Goal: Obtain resource: Download file/media

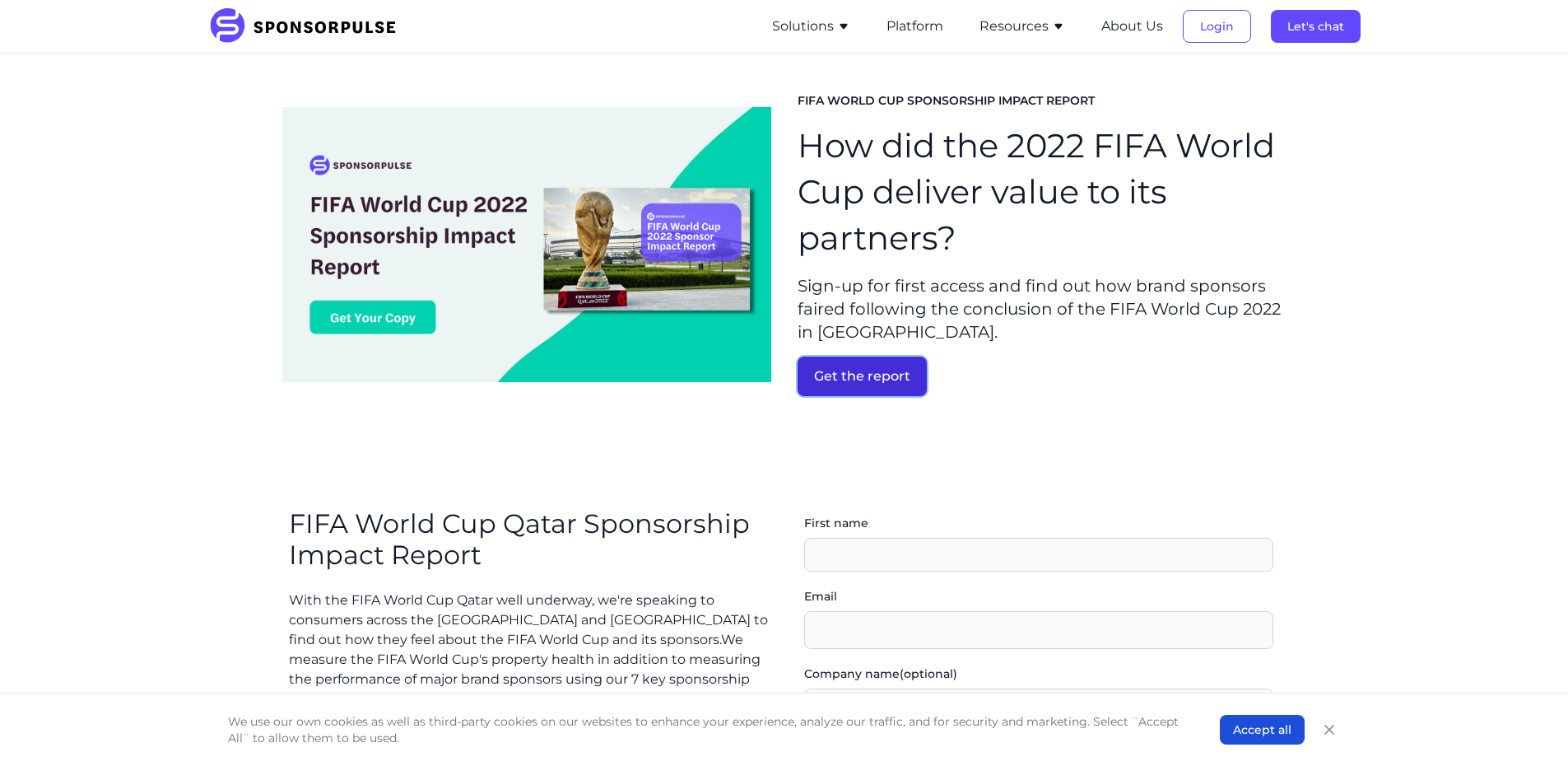
click at [912, 378] on button "Get the report" at bounding box center [862, 377] width 129 height 40
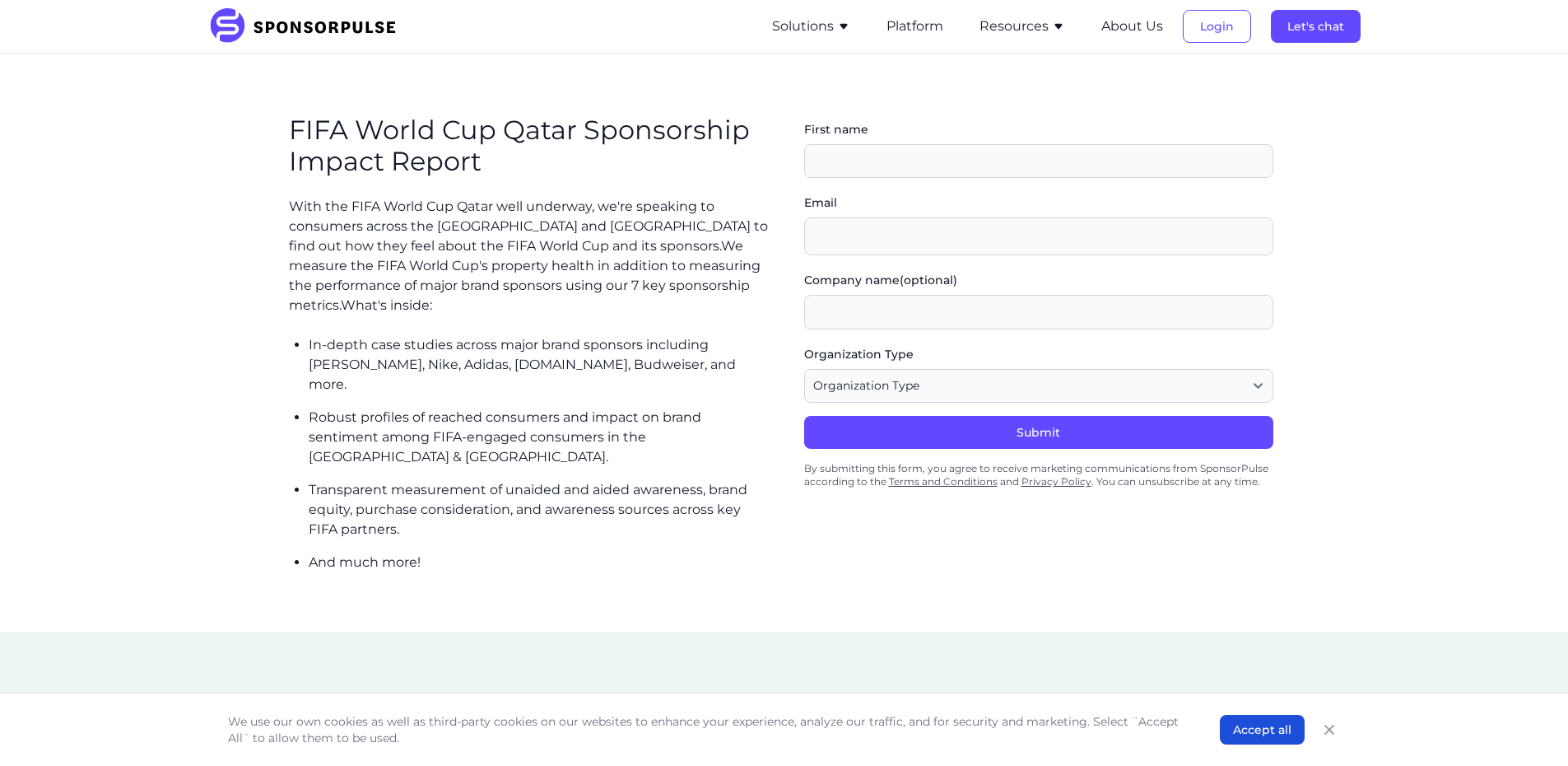
scroll to position [436, 0]
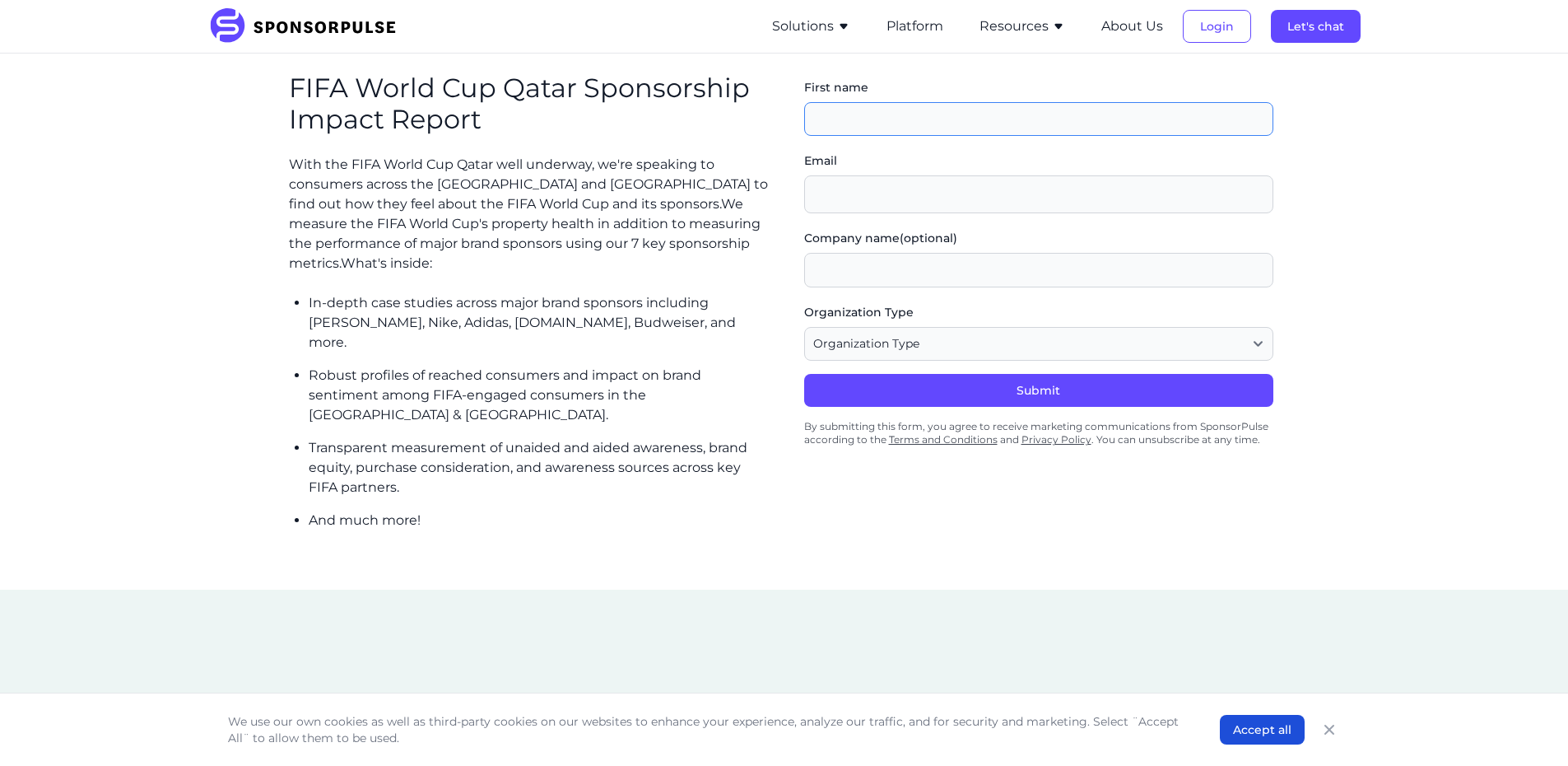
click at [884, 118] on input "First name" at bounding box center [1039, 119] width 470 height 35
type input "[PERSON_NAME]"
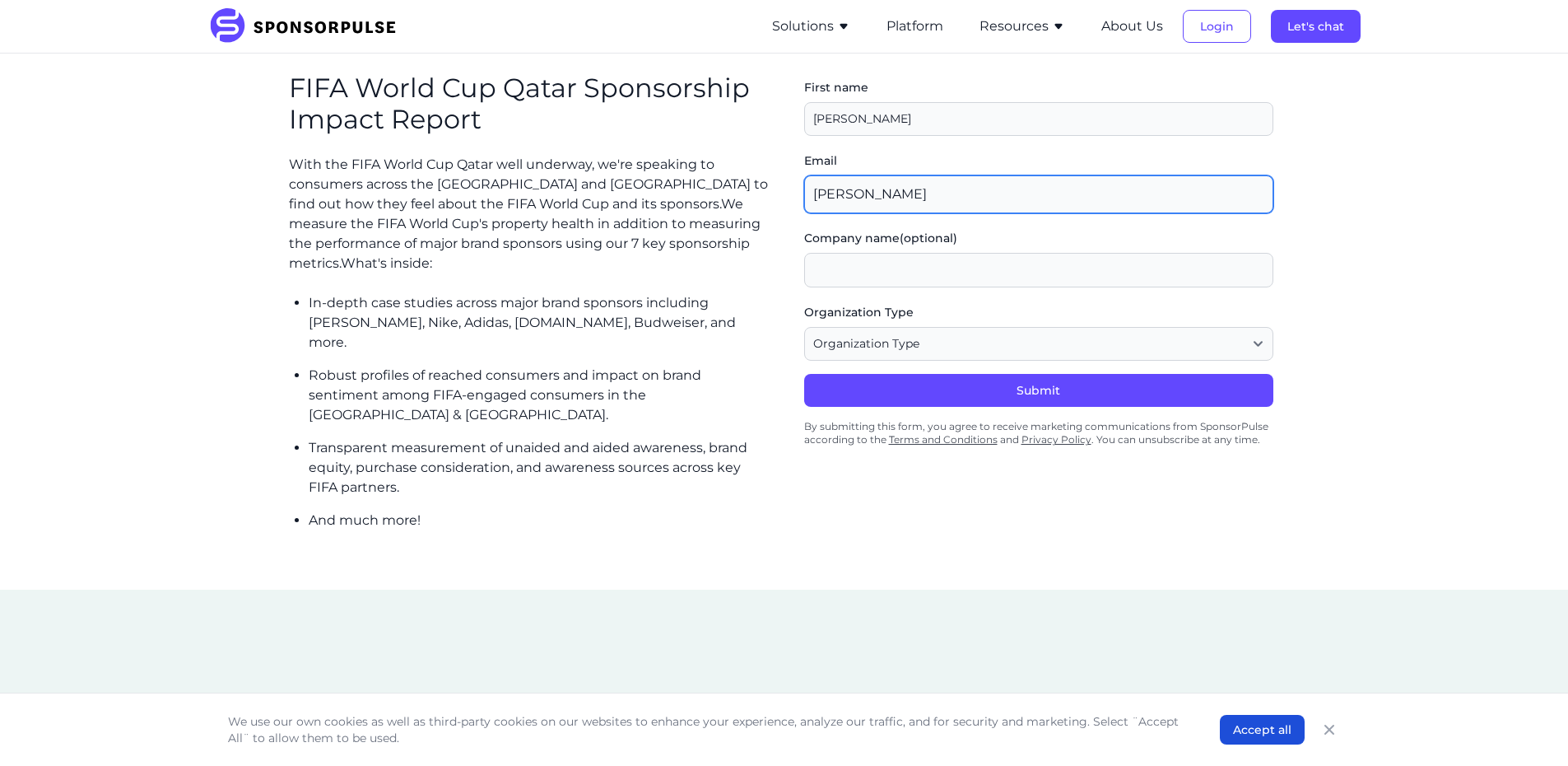
type input "[PERSON_NAME][EMAIL_ADDRESS][PERSON_NAME][DOMAIN_NAME]"
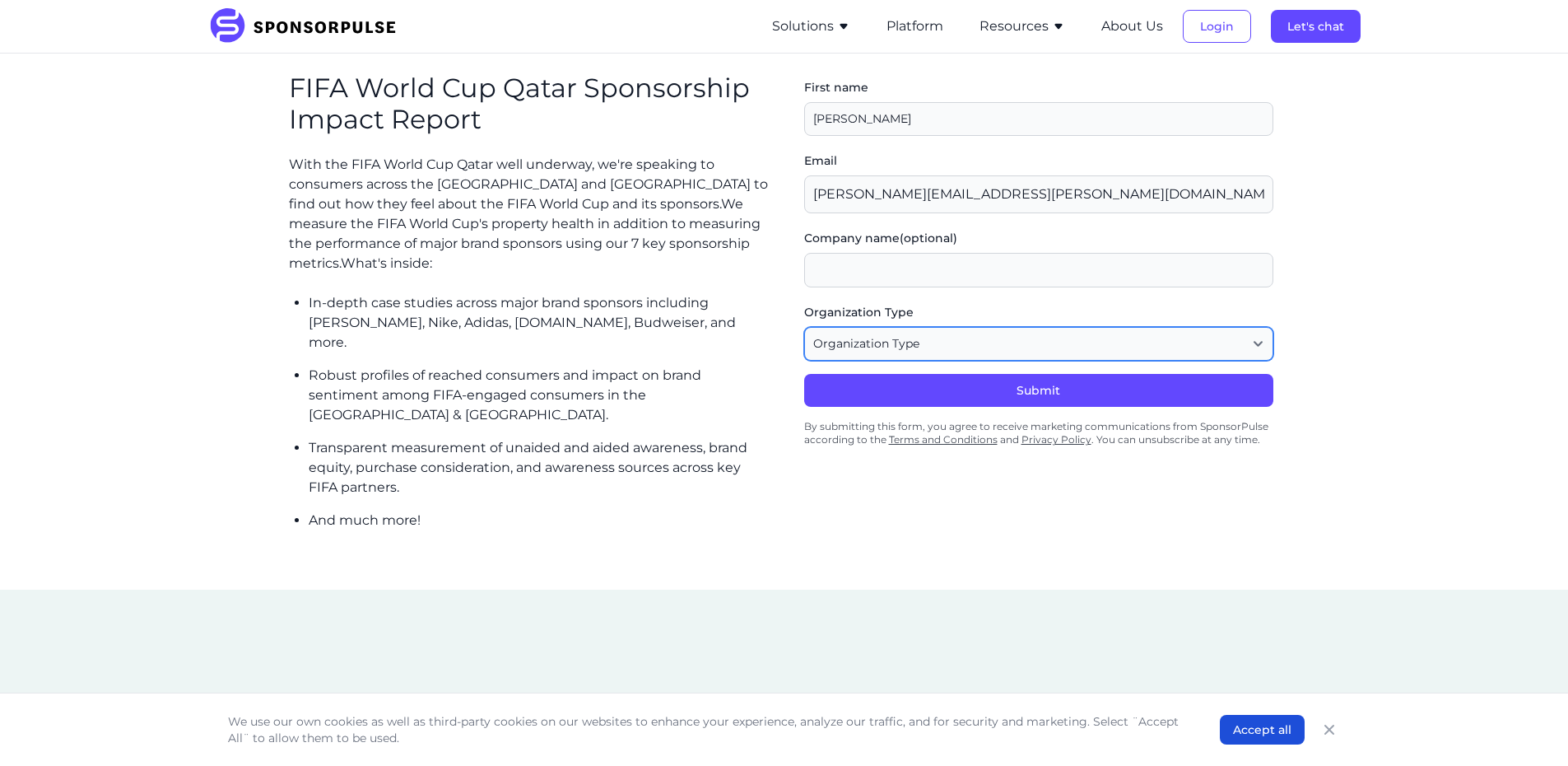
click at [922, 349] on select "Organization Type Agency or Consultancy Property Brand (Sponsor) Other" at bounding box center [1039, 344] width 470 height 35
select select "Agency or Consultancy"
click at [810, 327] on select "Organization Type Agency or Consultancy Property Brand (Sponsor) Other" at bounding box center [1039, 344] width 470 height 35
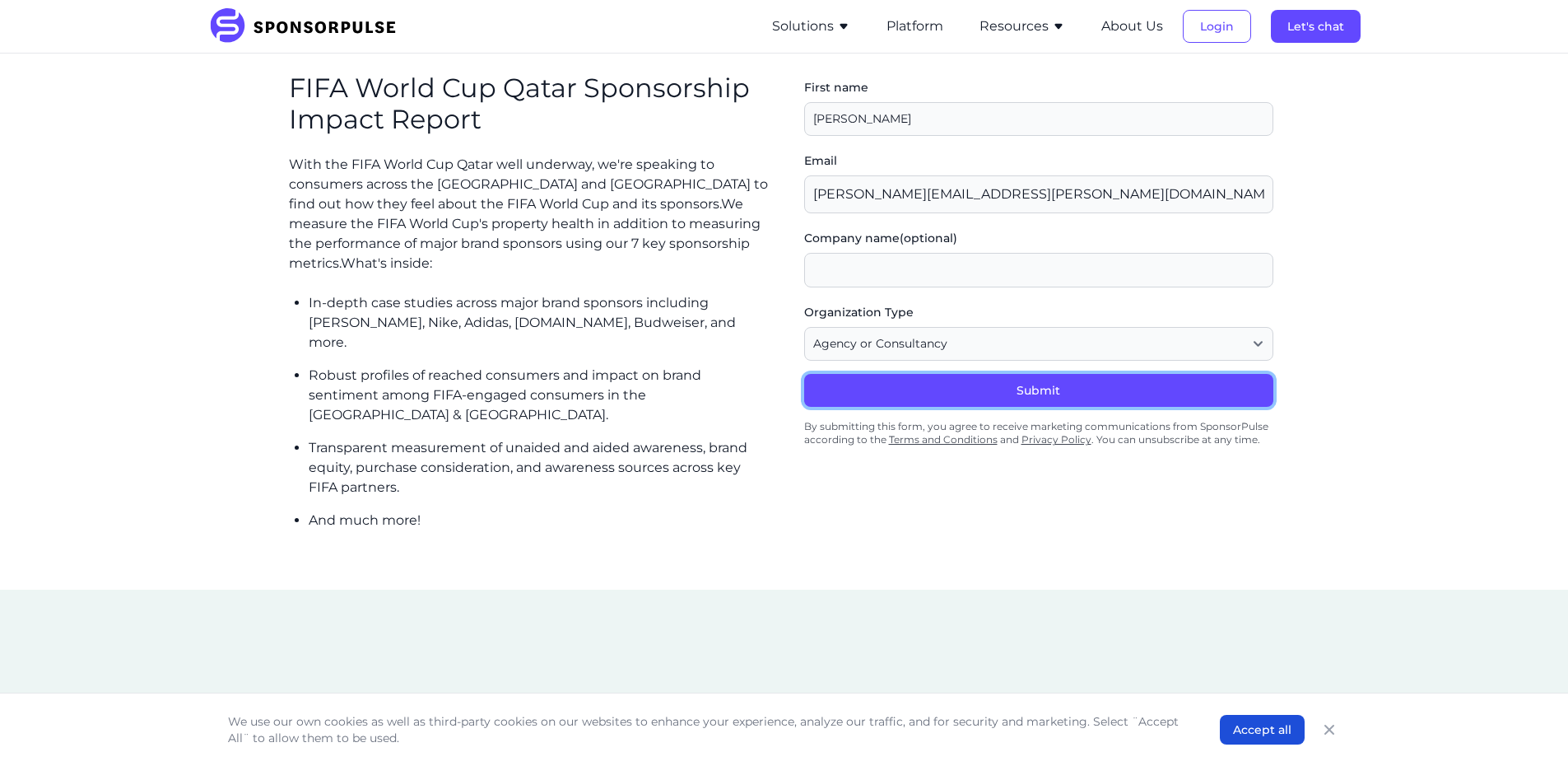
click at [1050, 396] on button "Submit" at bounding box center [1039, 389] width 470 height 33
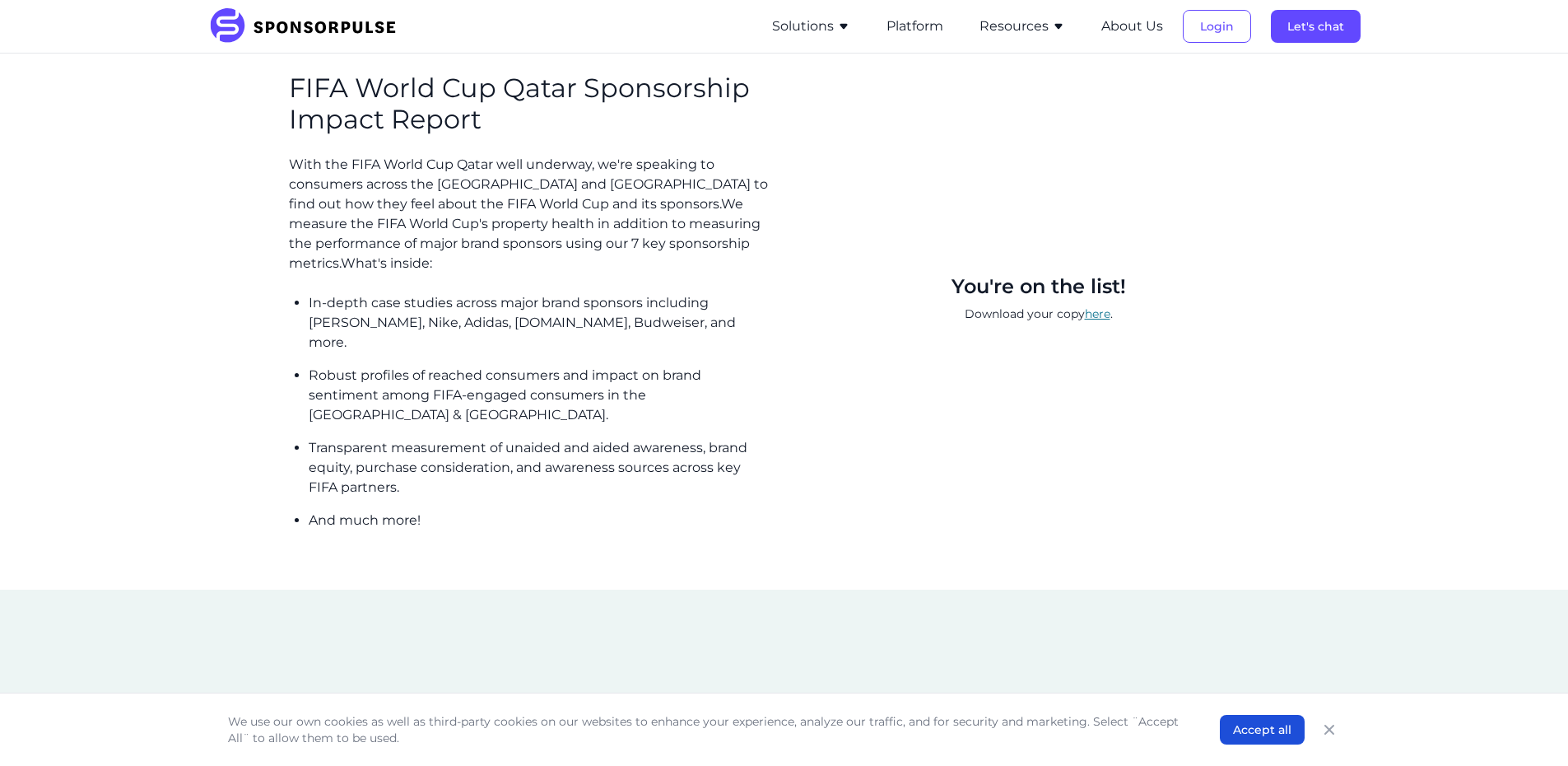
click at [1106, 306] on link "here" at bounding box center [1098, 313] width 26 height 15
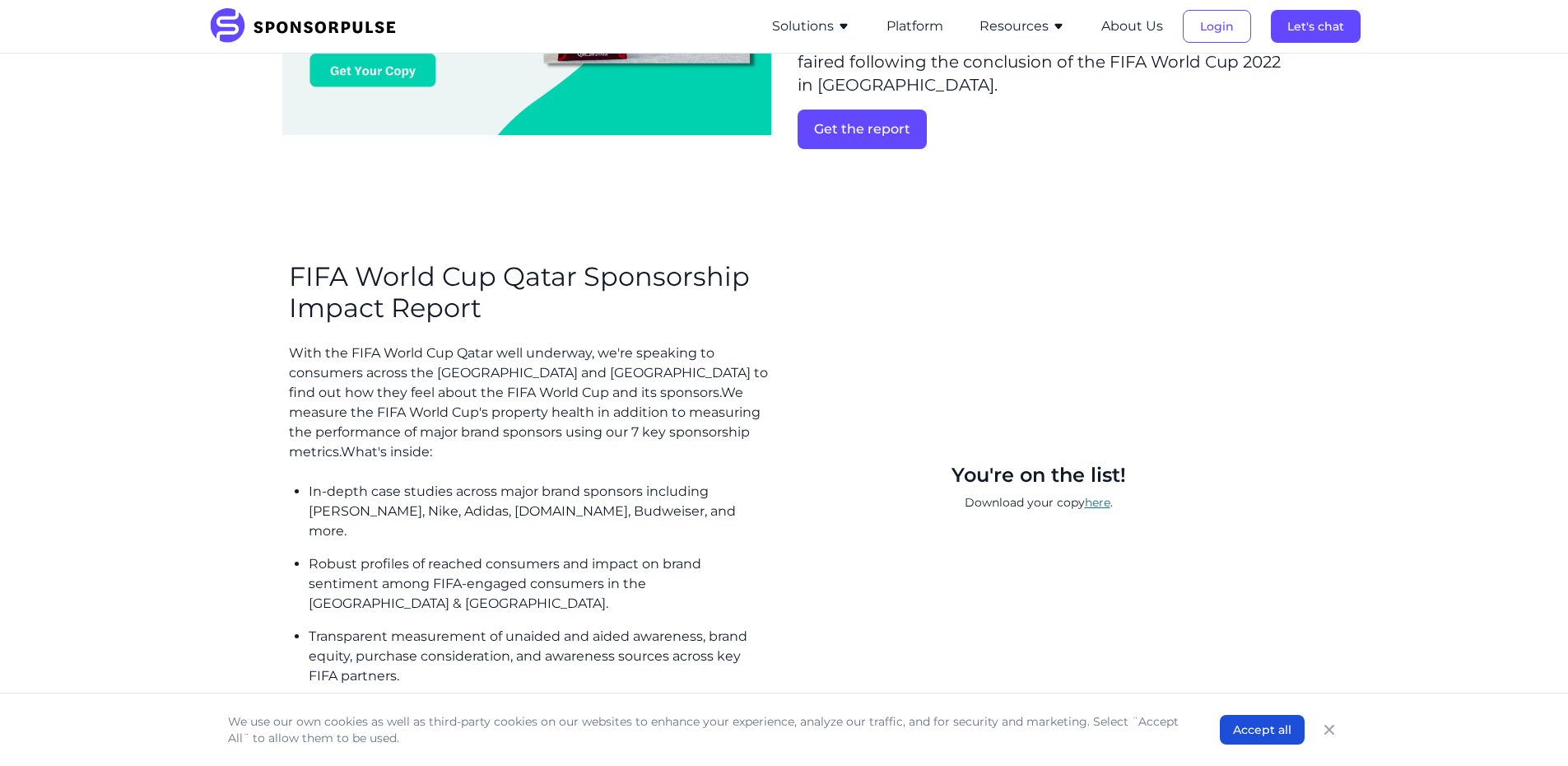
scroll to position [330, 0]
